Goal: Information Seeking & Learning: Learn about a topic

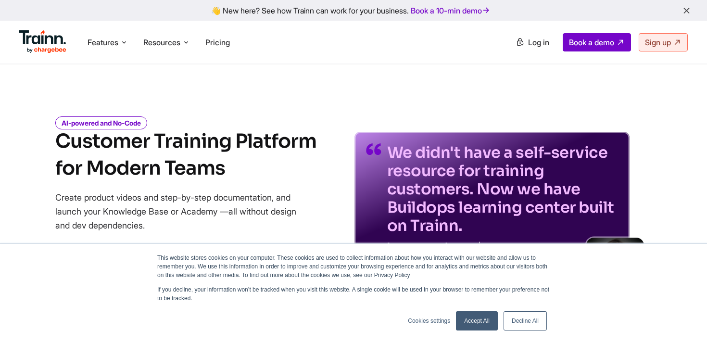
click at [485, 320] on link "Accept All" at bounding box center [477, 320] width 42 height 19
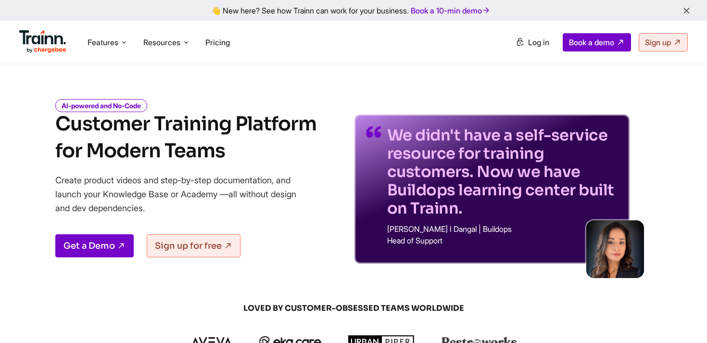
scroll to position [24, 0]
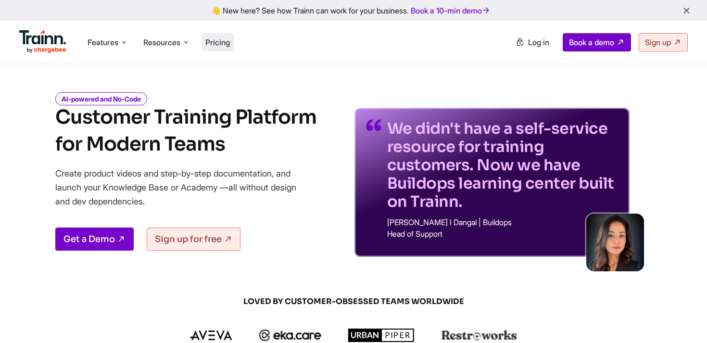
click at [230, 36] on li "Pricing" at bounding box center [218, 42] width 32 height 18
click at [230, 48] on li "Pricing" at bounding box center [218, 42] width 32 height 18
click at [219, 44] on span "Pricing" at bounding box center [217, 43] width 25 height 10
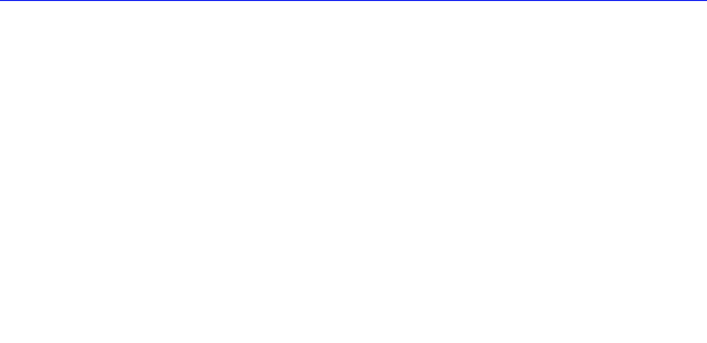
click at [219, 44] on span "Pricing" at bounding box center [217, 43] width 25 height 10
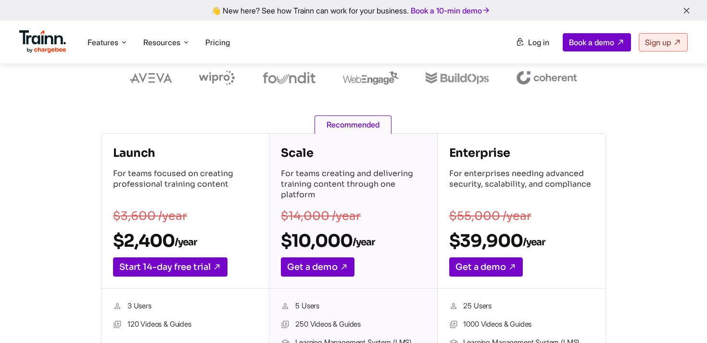
scroll to position [94, 0]
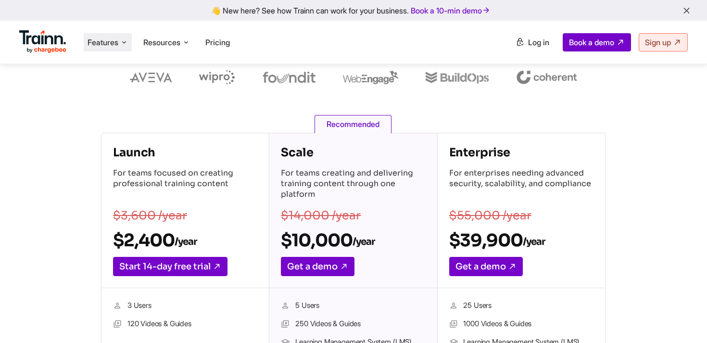
click at [122, 46] on icon at bounding box center [124, 43] width 8 height 10
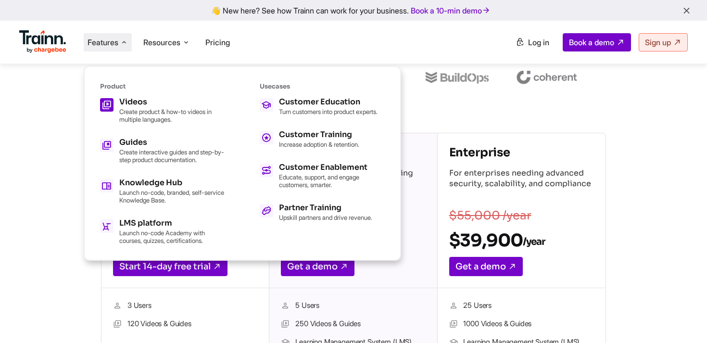
click at [139, 103] on h5 "Videos" at bounding box center [172, 102] width 106 height 8
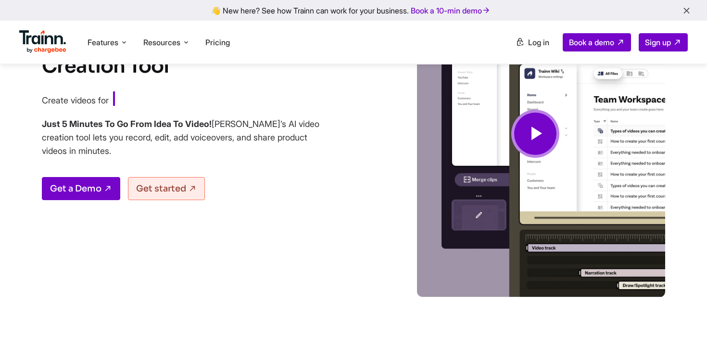
scroll to position [116, 0]
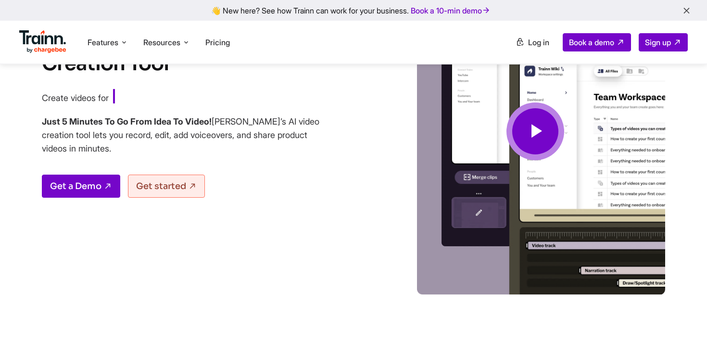
click at [532, 123] on icon at bounding box center [535, 131] width 23 height 32
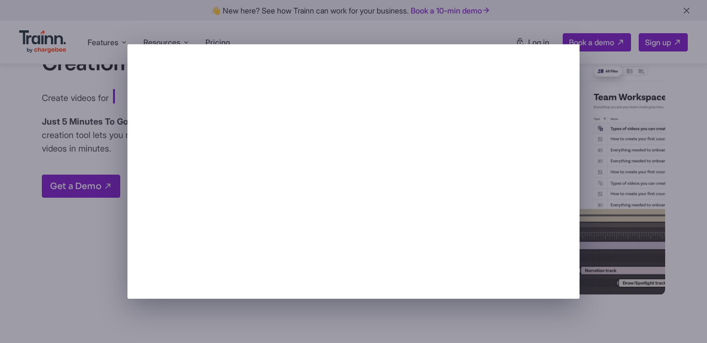
click at [688, 13] on div at bounding box center [353, 171] width 707 height 343
